Goal: Task Accomplishment & Management: Manage account settings

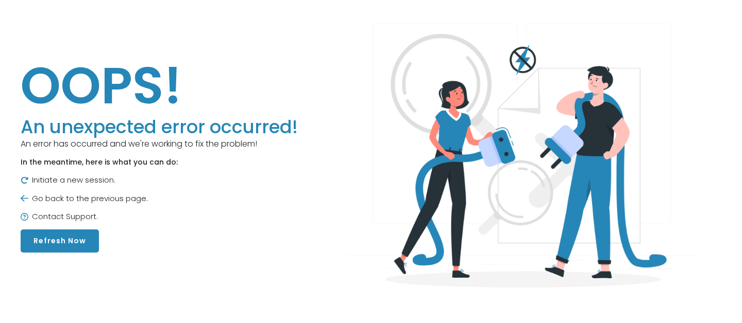
click at [71, 237] on button "Refresh Now" at bounding box center [60, 241] width 78 height 23
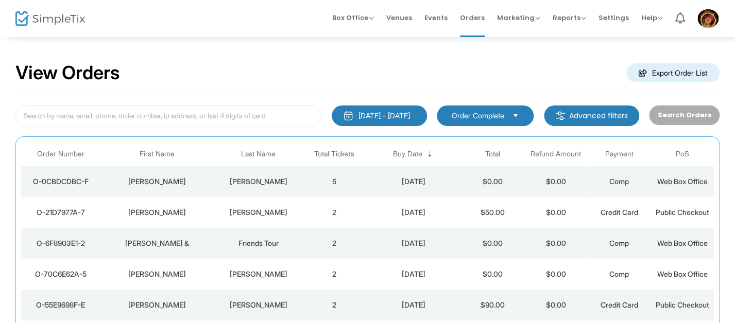
click at [364, 68] on div "View Orders Export Order List" at bounding box center [367, 74] width 704 height 44
